Goal: Information Seeking & Learning: Learn about a topic

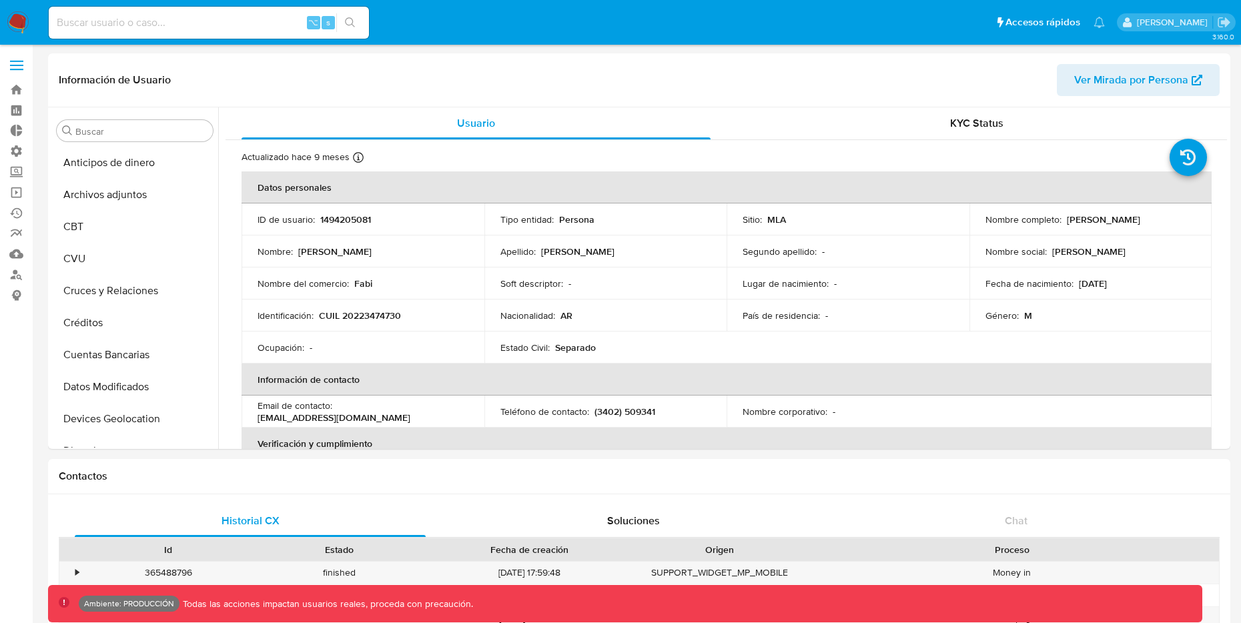
select select "10"
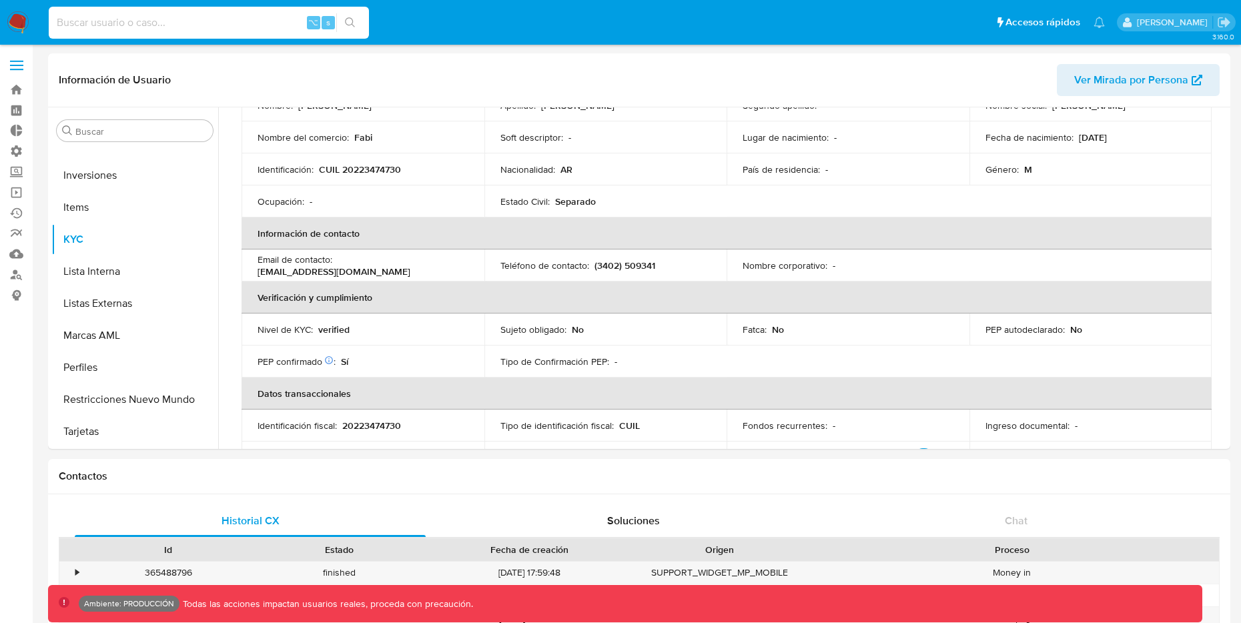
click at [169, 19] on input at bounding box center [209, 22] width 320 height 17
paste input "s7y0OrSfQbmw9CBYkDBDgs31"
type input "s7y0OrSfQbmw9CBYkDBDgs31"
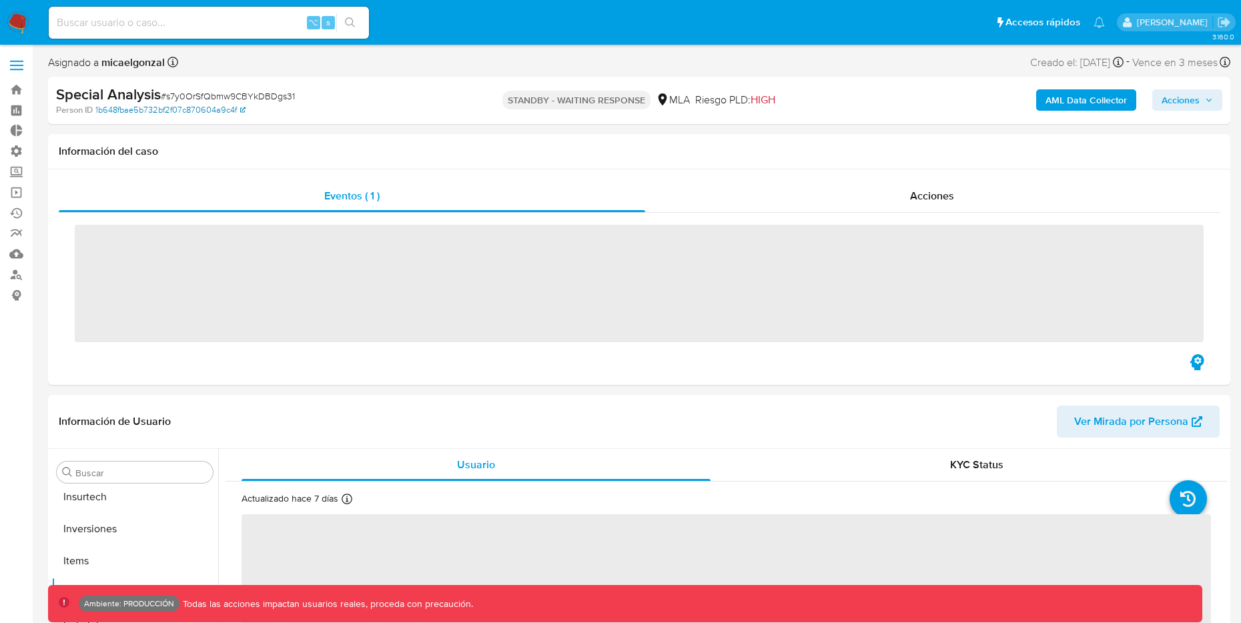
scroll to position [628, 0]
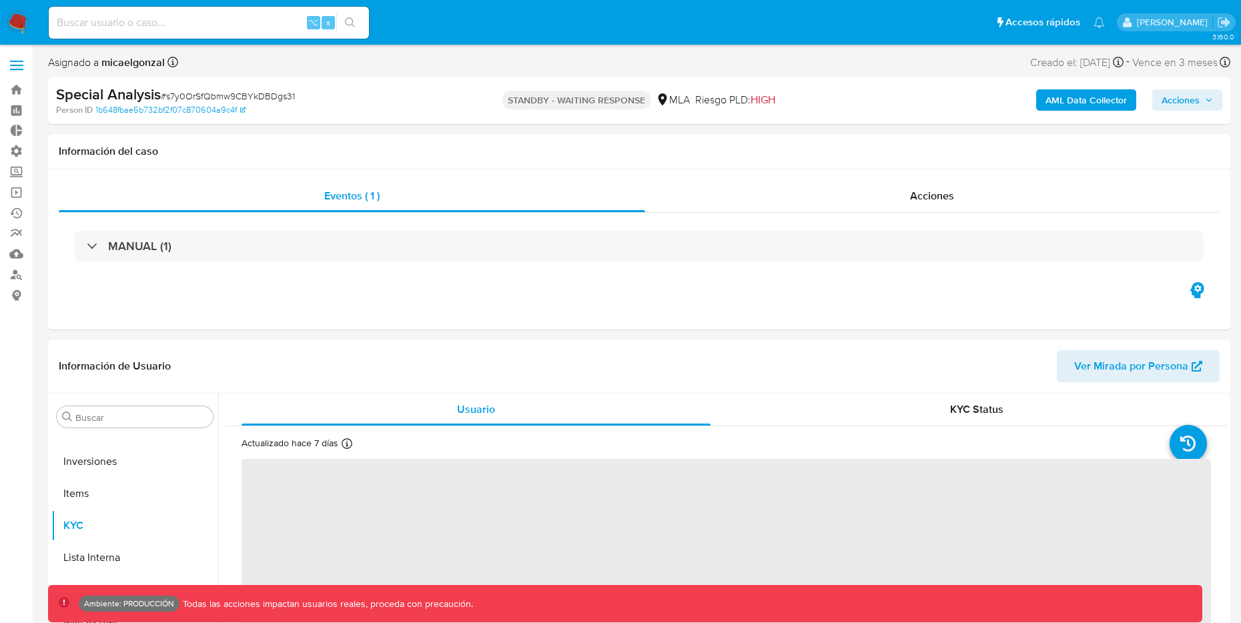
select select "10"
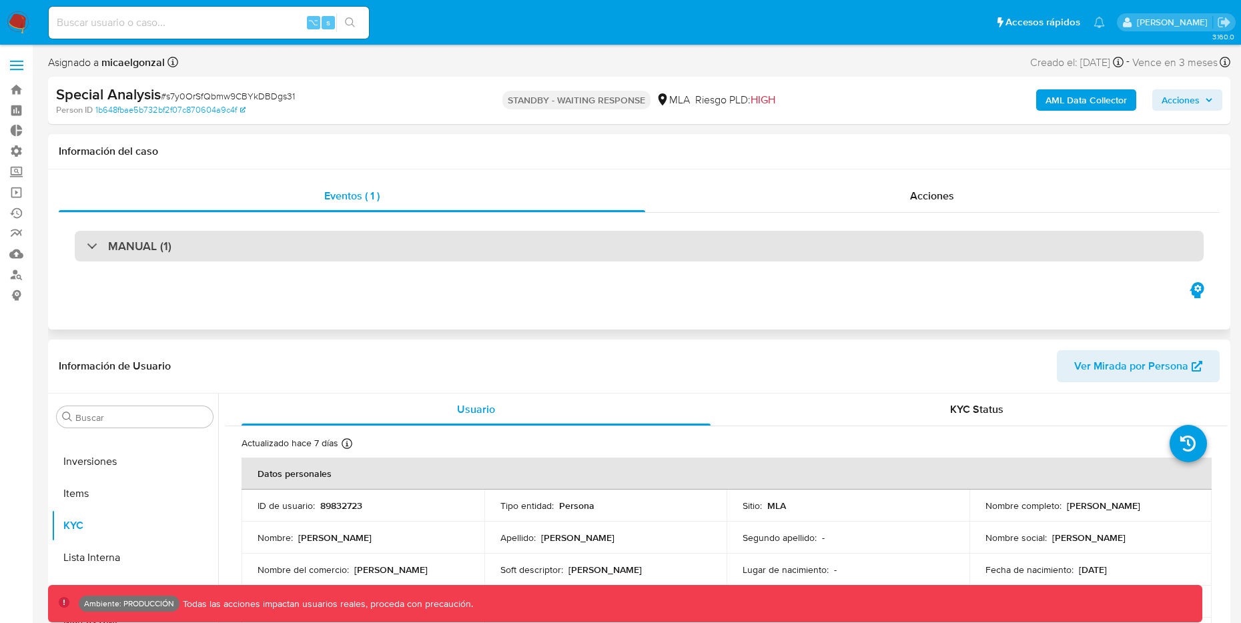
click at [87, 245] on div at bounding box center [87, 245] width 0 height 0
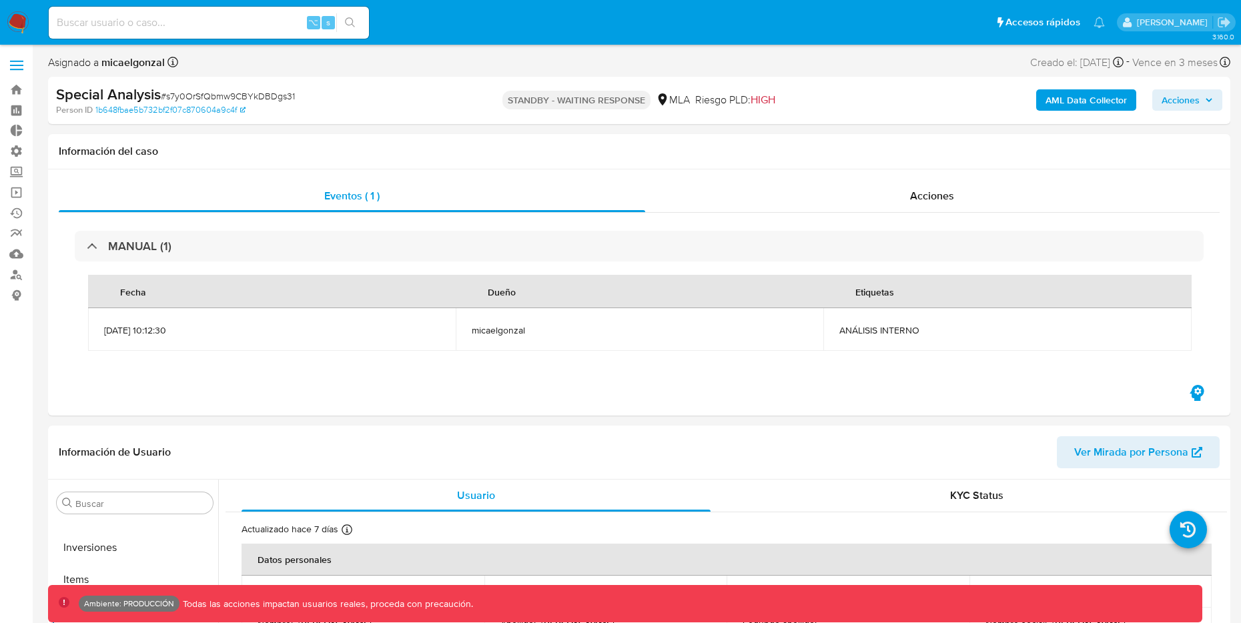
click at [1071, 95] on b "AML Data Collector" at bounding box center [1085, 99] width 81 height 21
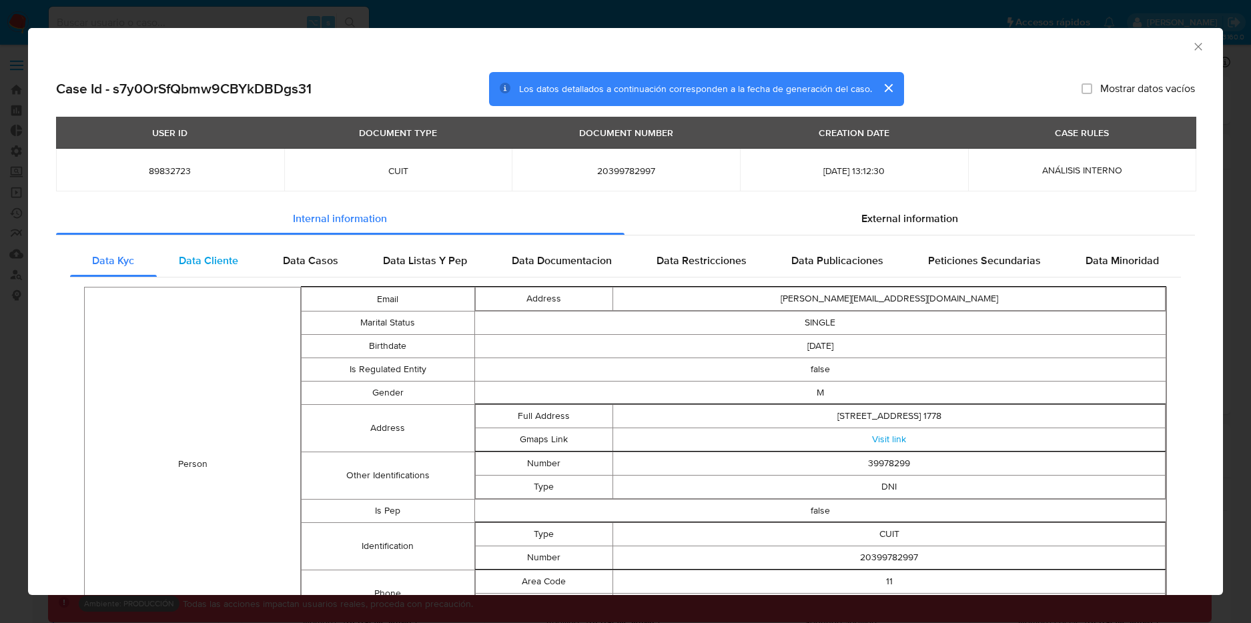
click at [211, 259] on span "Data Cliente" at bounding box center [208, 260] width 59 height 15
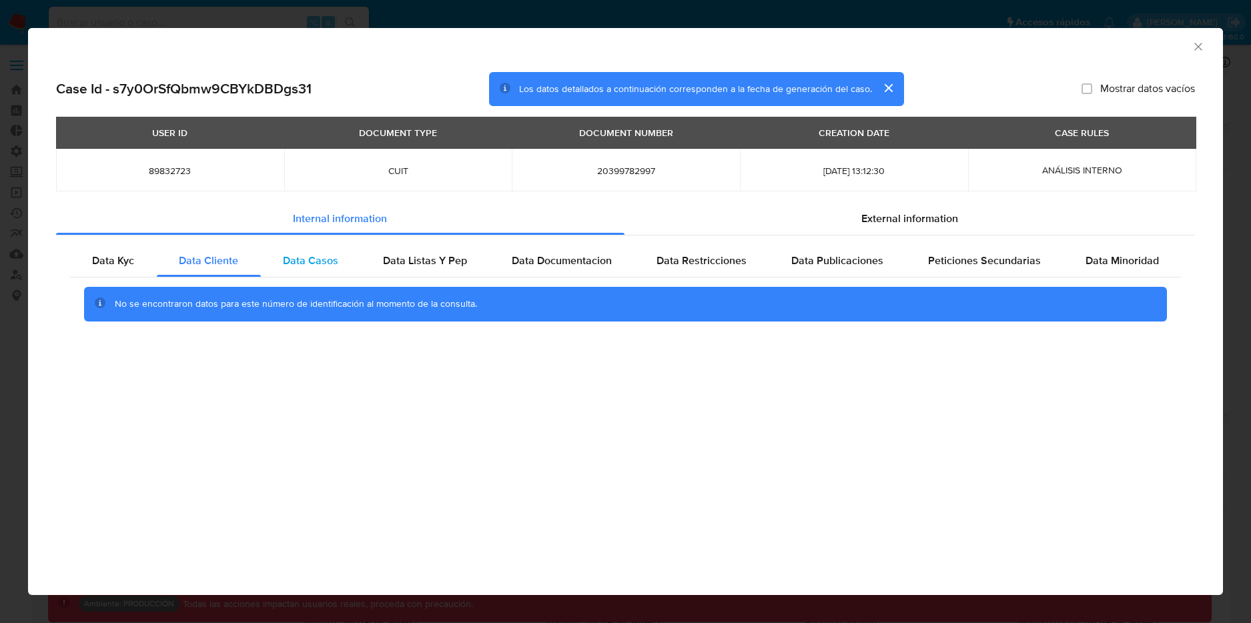
click at [295, 261] on span "Data Casos" at bounding box center [310, 260] width 55 height 15
click at [432, 261] on span "Data Listas Y Pep" at bounding box center [425, 260] width 84 height 15
click at [593, 263] on span "Data Documentacion" at bounding box center [562, 260] width 100 height 15
click at [728, 257] on span "Data Restricciones" at bounding box center [701, 260] width 90 height 15
click at [851, 261] on span "Data Publicaciones" at bounding box center [837, 260] width 92 height 15
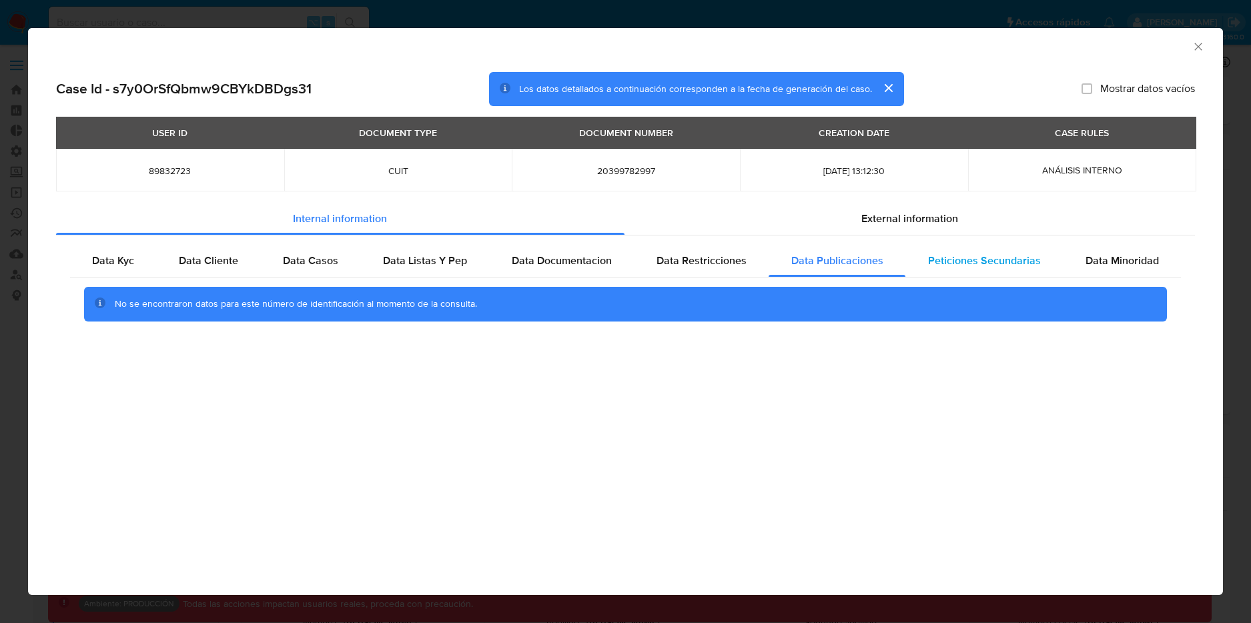
click at [957, 261] on span "Peticiones Secundarias" at bounding box center [984, 260] width 113 height 15
click at [1076, 257] on div "Data Minoridad" at bounding box center [1122, 261] width 118 height 32
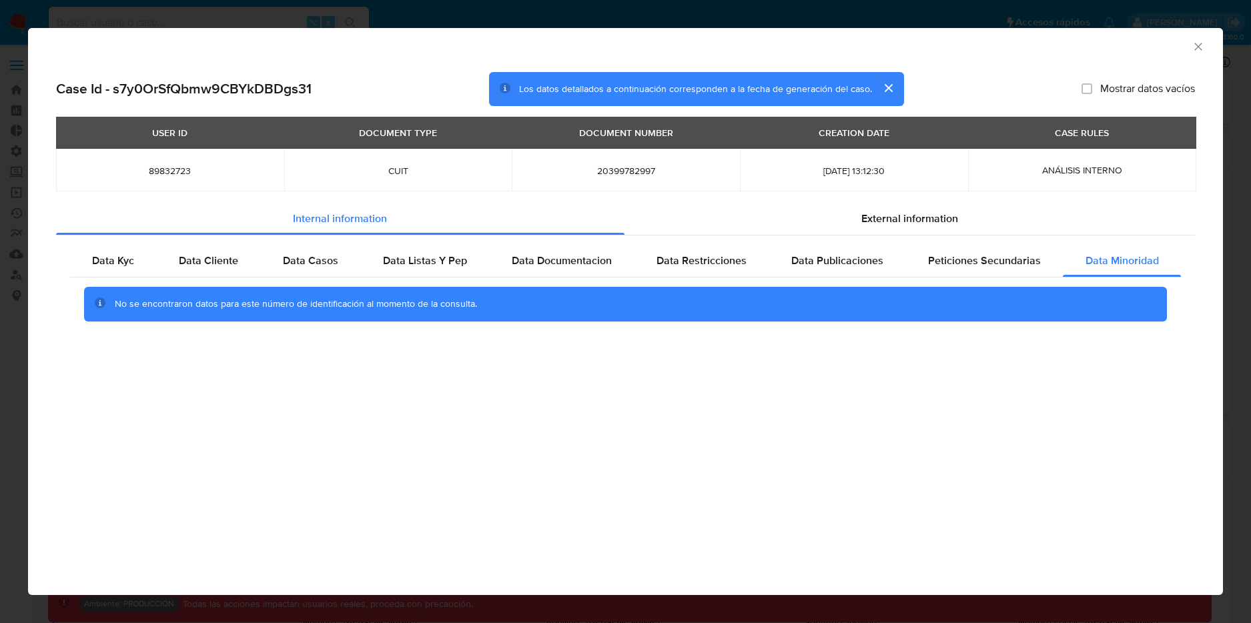
click at [1196, 51] on icon "Cerrar ventana" at bounding box center [1197, 46] width 13 height 13
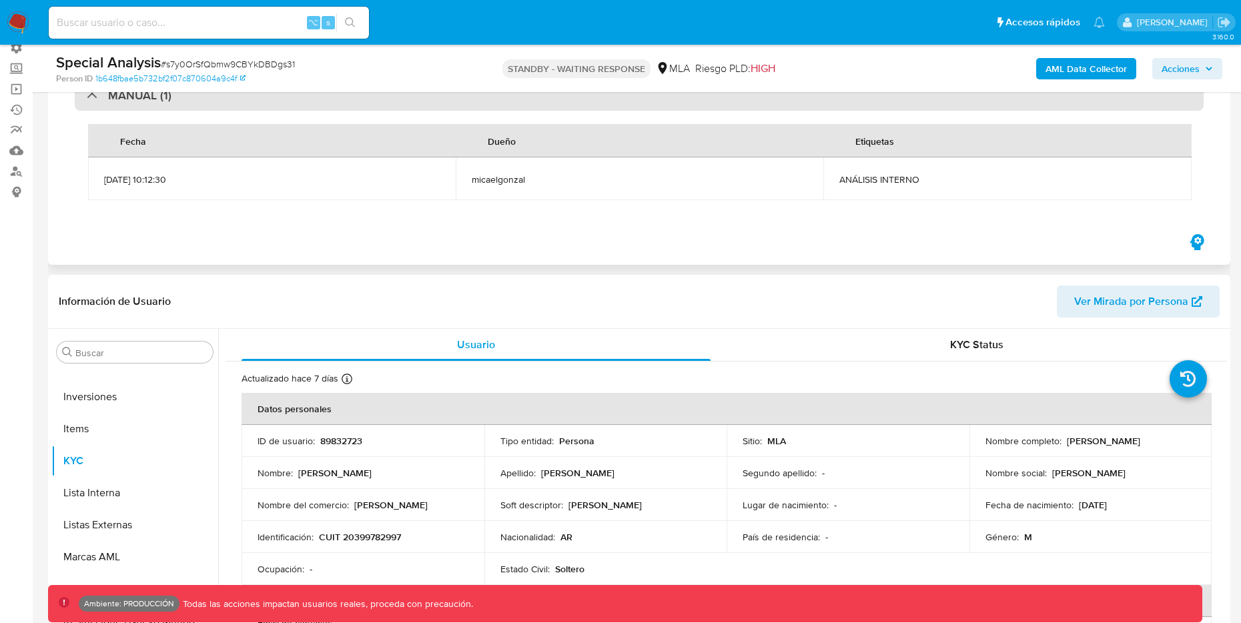
scroll to position [386, 0]
